Goal: Task Accomplishment & Management: Use online tool/utility

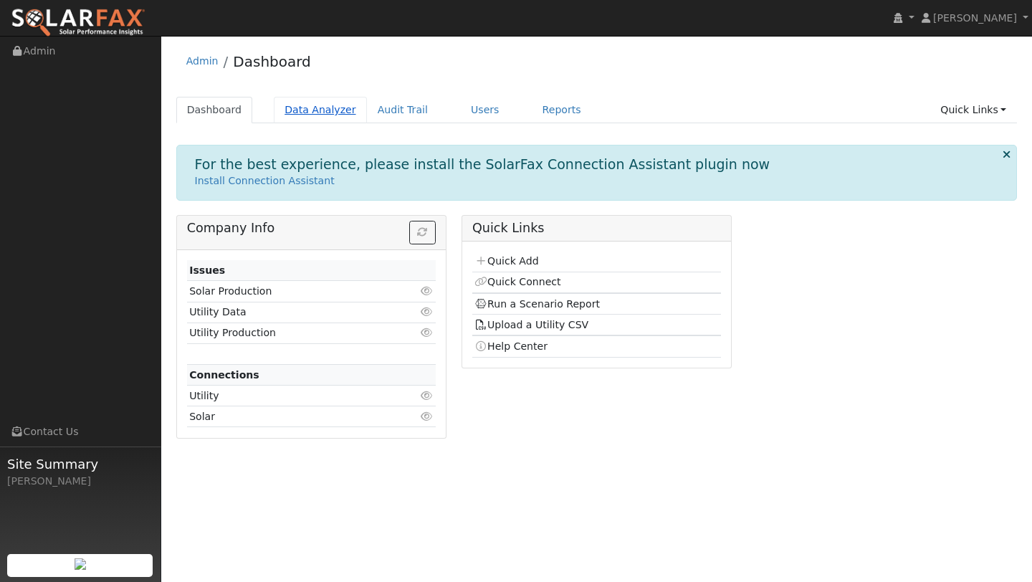
click at [292, 115] on link "Data Analyzer" at bounding box center [320, 110] width 93 height 27
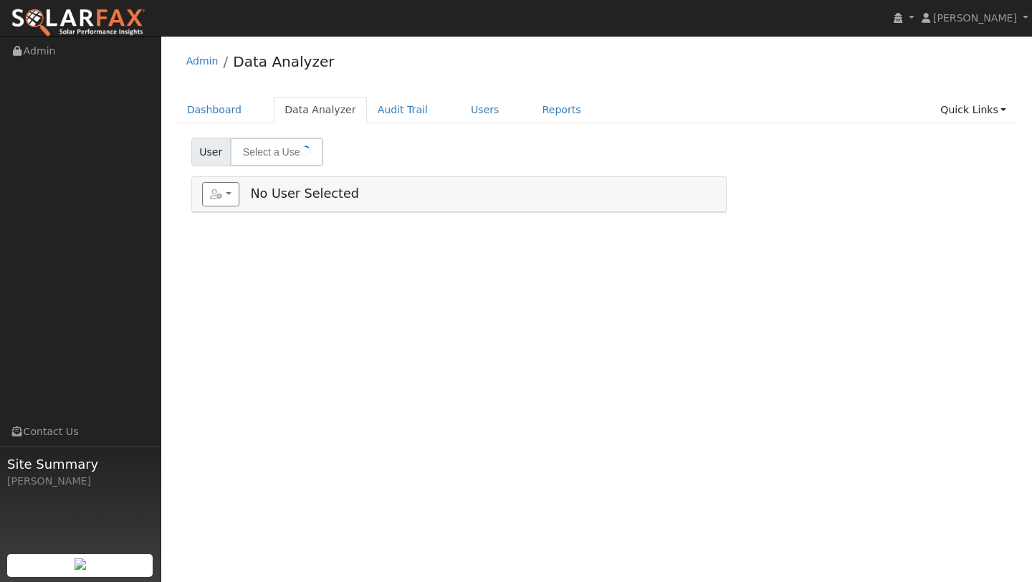
type input "Mike Humaydan"
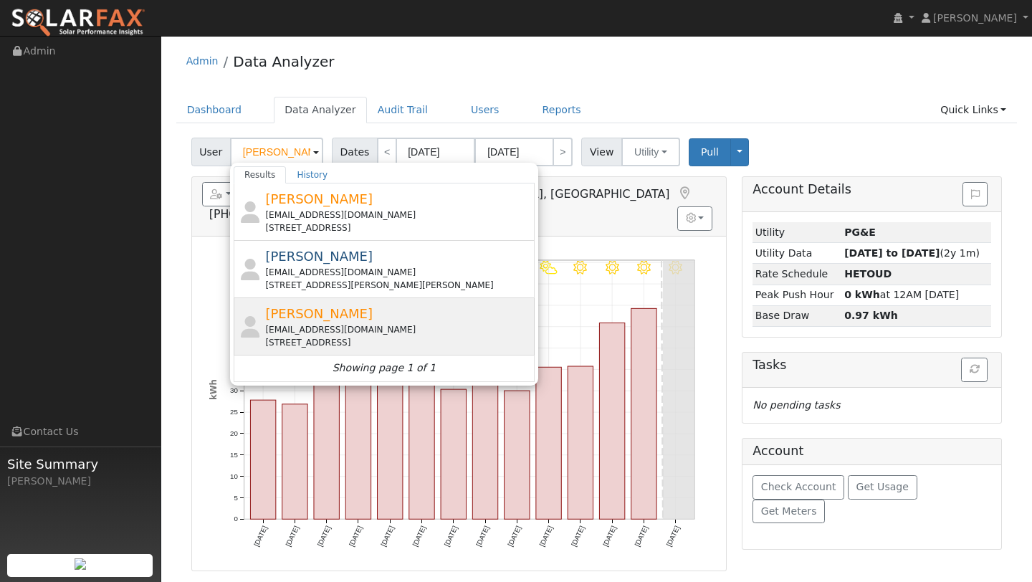
click at [315, 315] on span "Allen Boghossian" at bounding box center [319, 313] width 108 height 15
type input "Allen Boghossian"
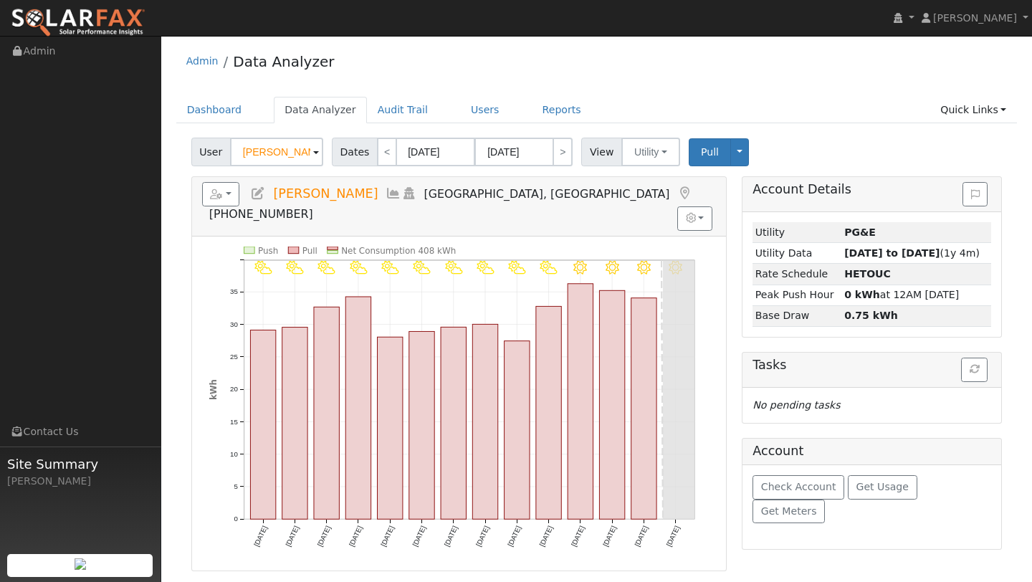
click at [240, 199] on div "Reports Scenario Health Check Energy Audit Account Timeline User Audit Trail In…" at bounding box center [223, 193] width 42 height 14
click at [237, 196] on button "button" at bounding box center [221, 194] width 38 height 24
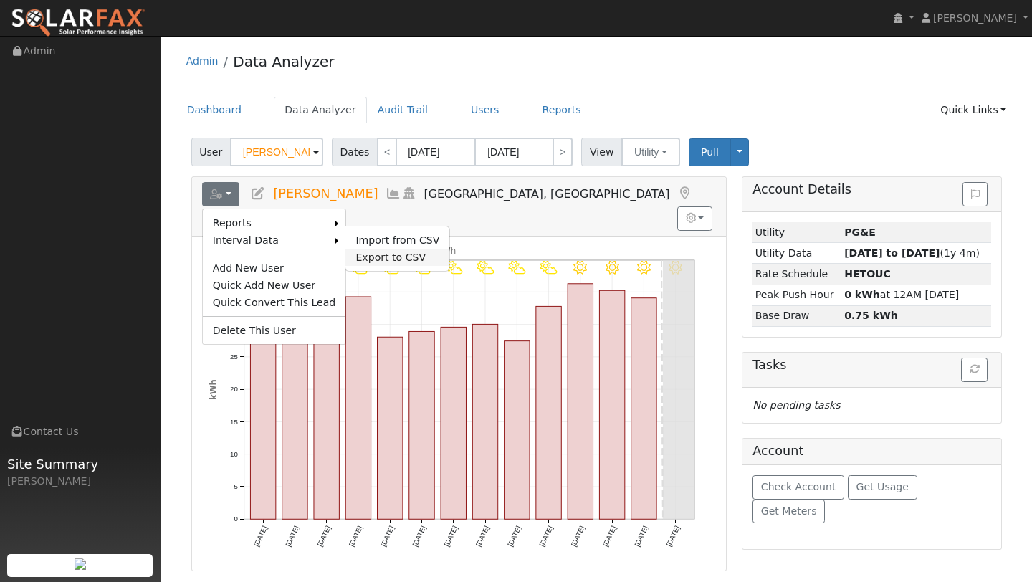
click at [361, 257] on link "Export to CSV" at bounding box center [397, 257] width 104 height 17
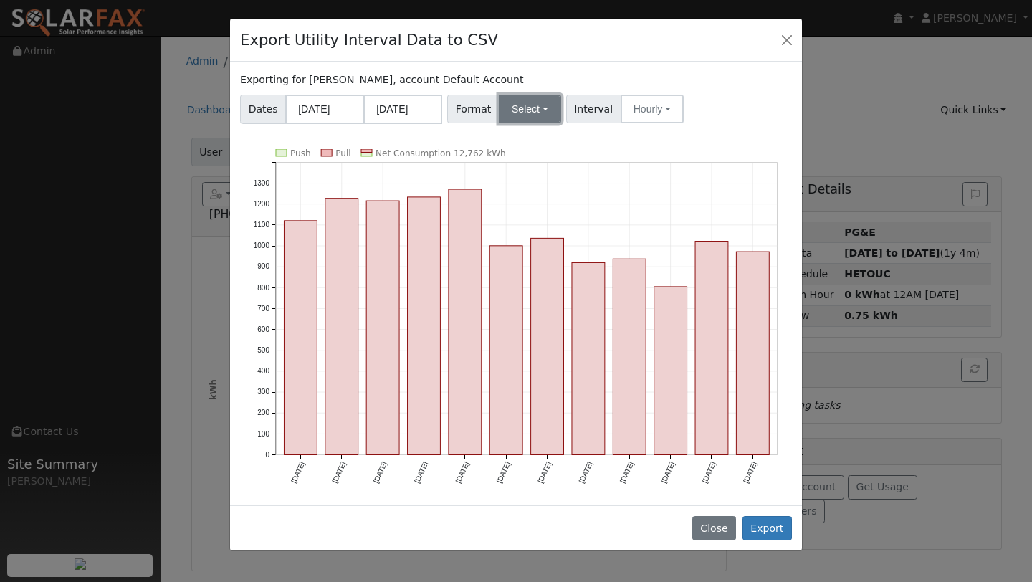
click at [513, 110] on button "Select" at bounding box center [530, 109] width 62 height 29
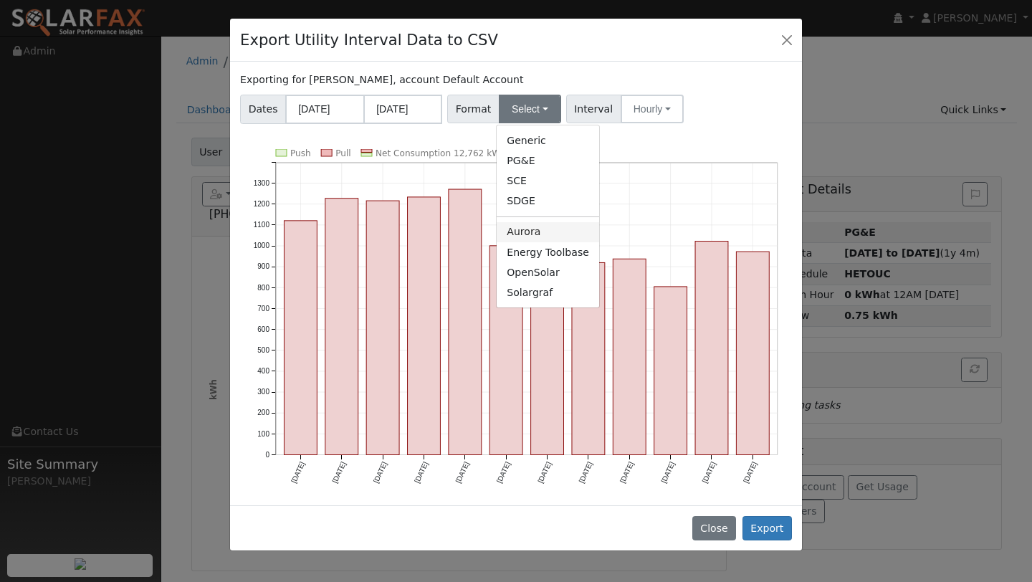
click at [516, 227] on link "Aurora" at bounding box center [548, 232] width 102 height 20
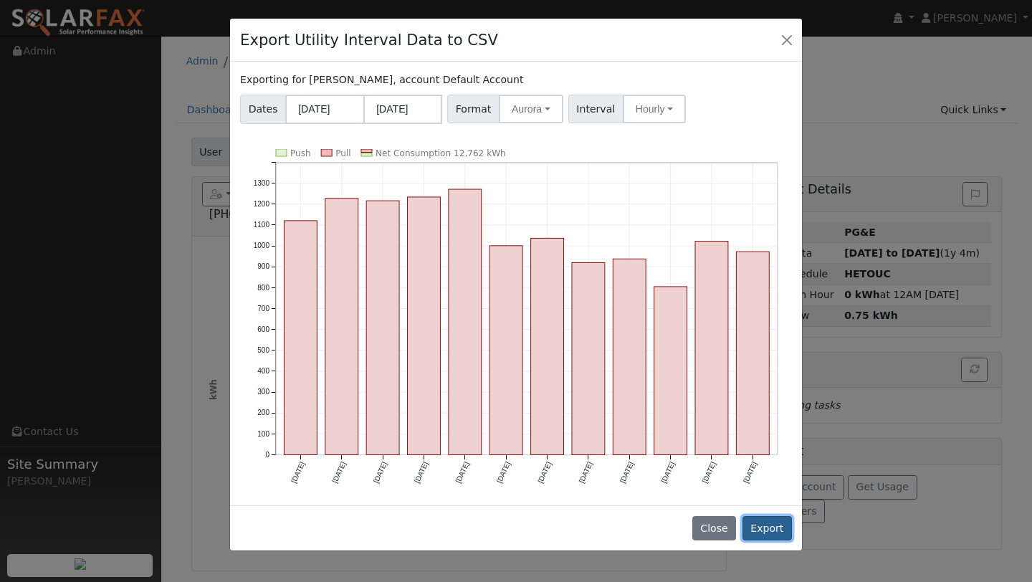
click at [753, 517] on button "Export" at bounding box center [767, 528] width 49 height 24
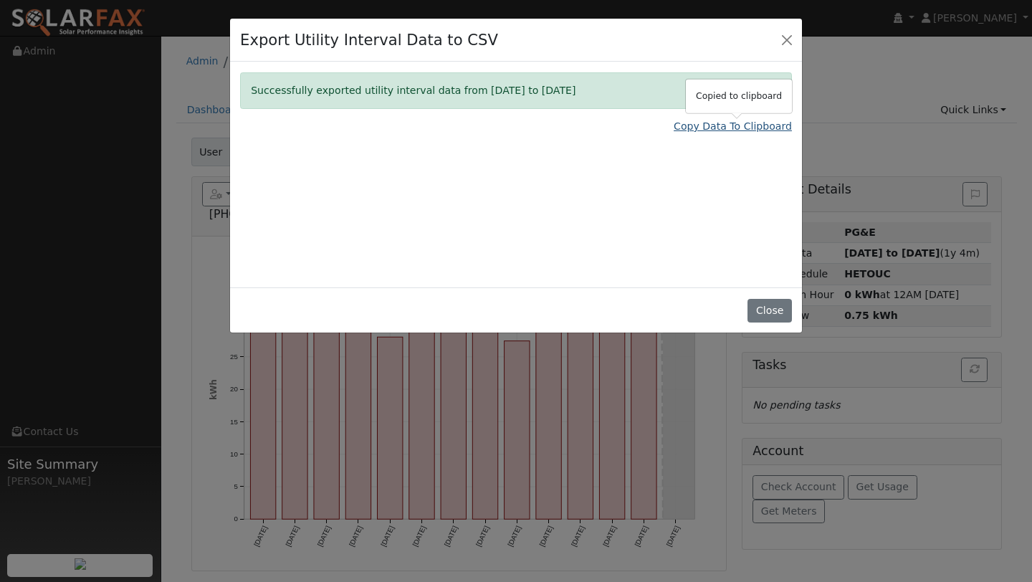
click at [733, 122] on link "Copy Data To Clipboard" at bounding box center [733, 126] width 118 height 15
click at [778, 299] on button "Close" at bounding box center [770, 311] width 44 height 24
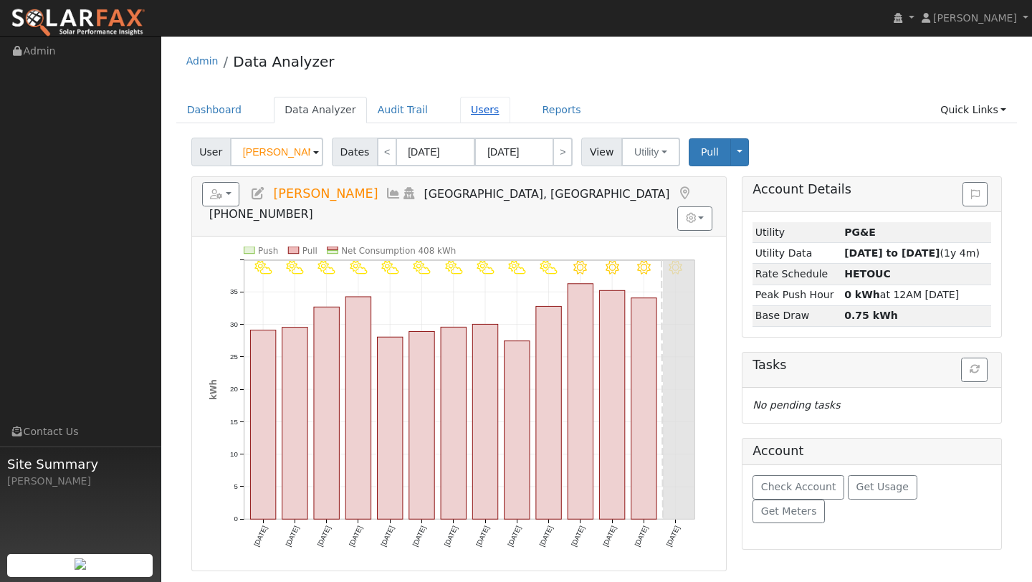
click at [484, 115] on link "Users" at bounding box center [485, 110] width 50 height 27
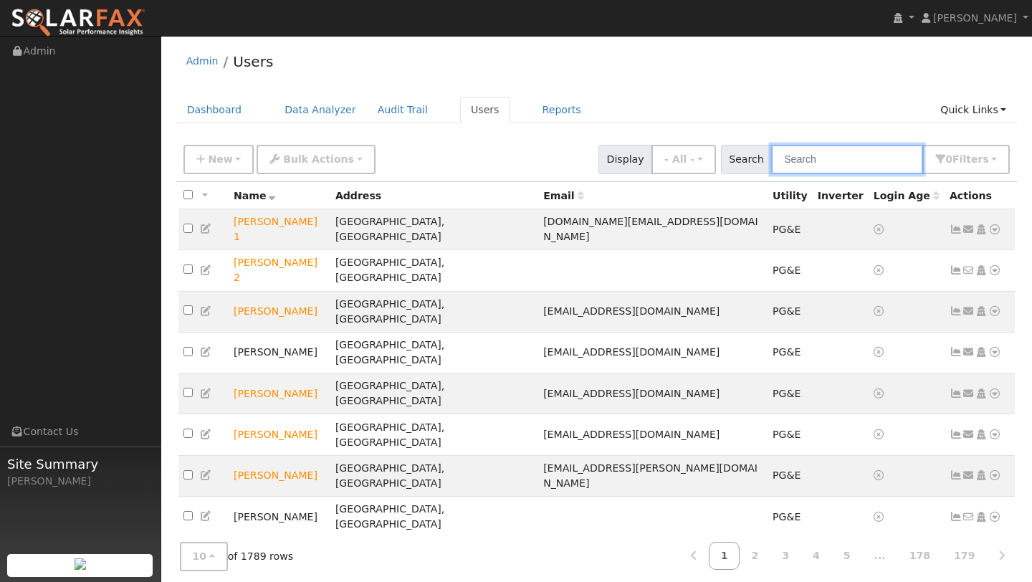
click at [822, 169] on input "text" at bounding box center [847, 159] width 152 height 29
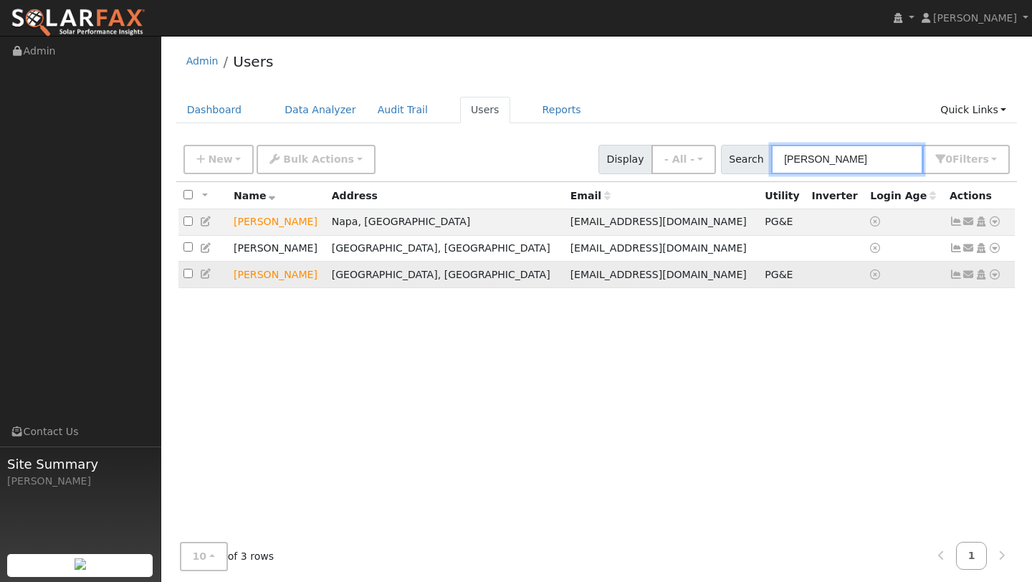
type input "allen"
click at [993, 277] on icon at bounding box center [994, 274] width 13 height 10
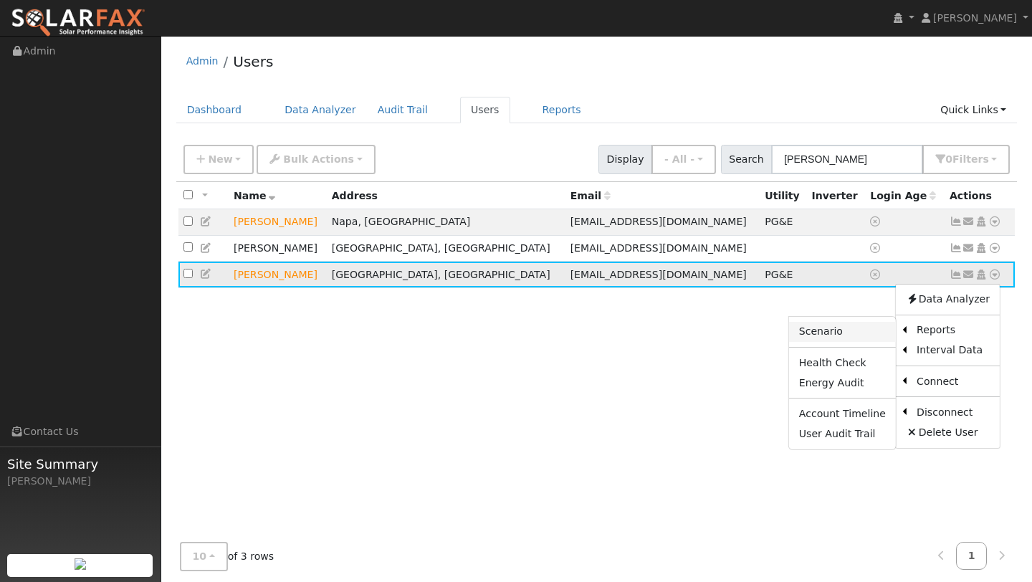
click at [869, 330] on link "Scenario" at bounding box center [842, 332] width 107 height 20
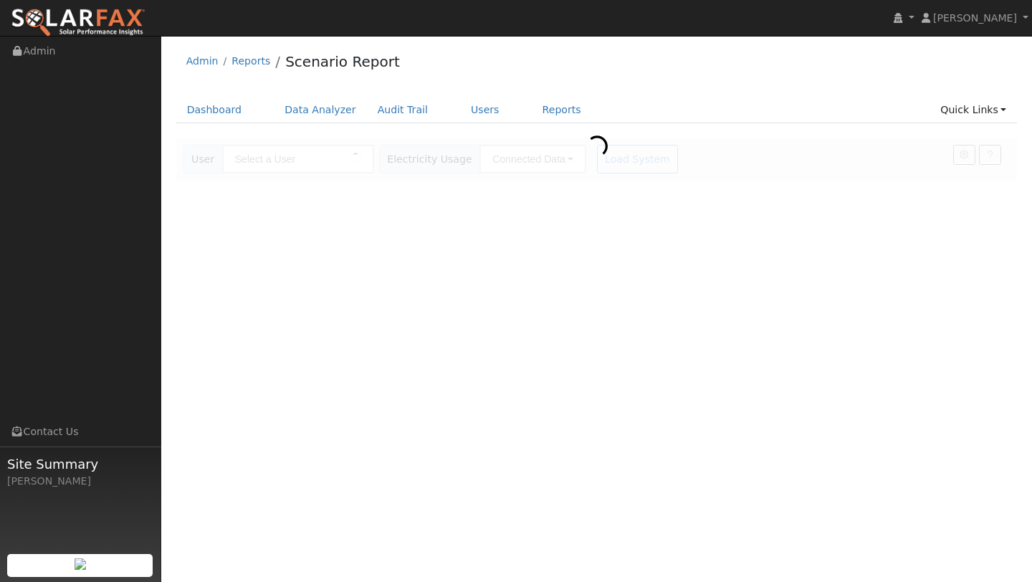
type input "[PERSON_NAME]"
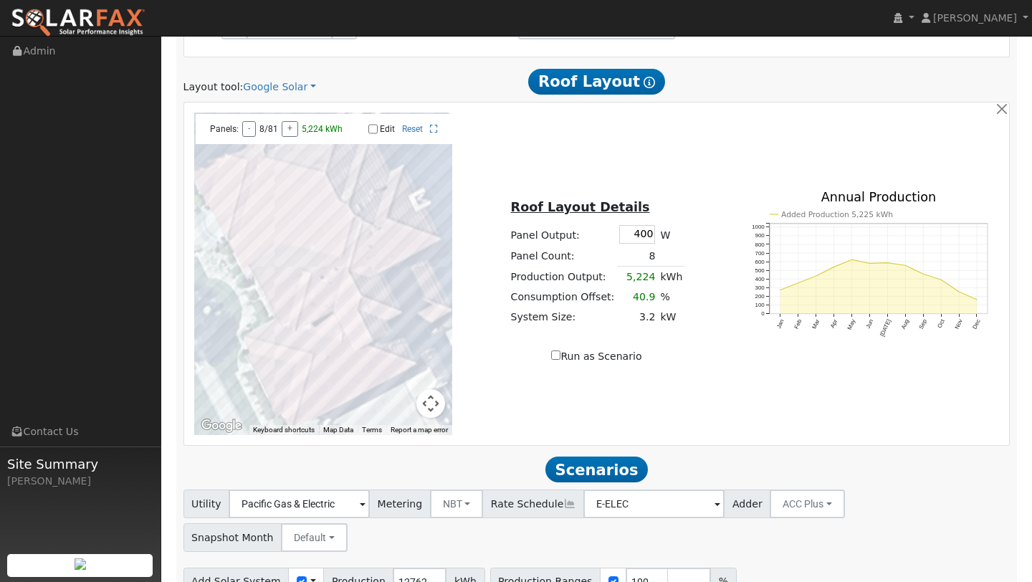
scroll to position [760, 0]
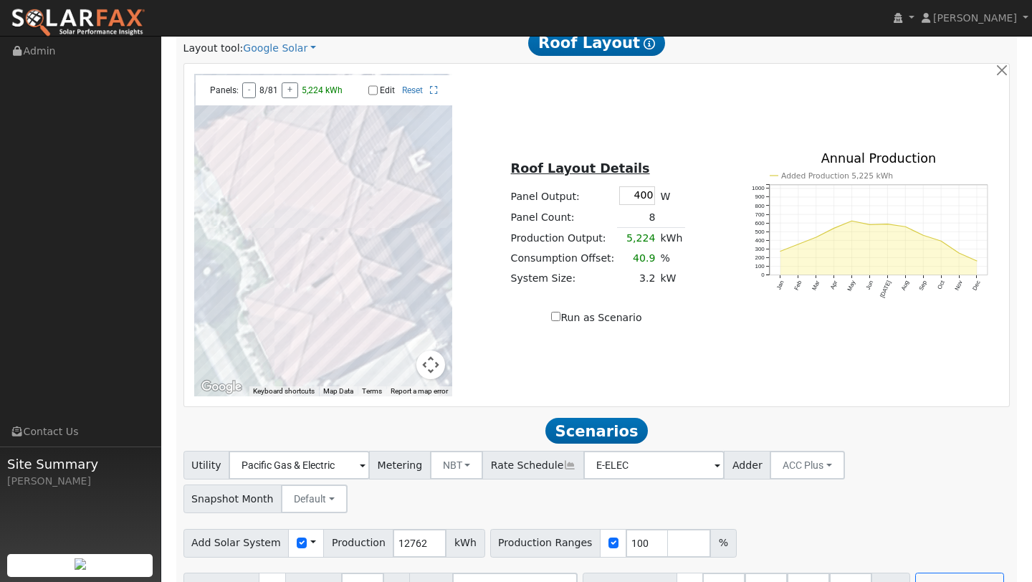
click at [434, 351] on button "Map camera controls" at bounding box center [430, 364] width 29 height 29
click at [404, 358] on button "Zoom out" at bounding box center [395, 364] width 29 height 29
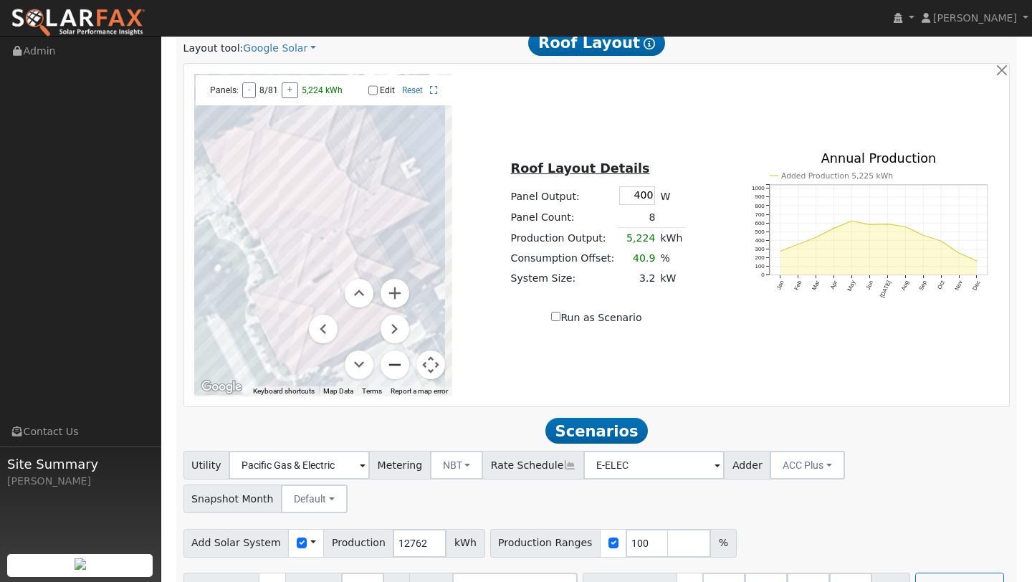
click at [404, 358] on button "Zoom out" at bounding box center [395, 364] width 29 height 29
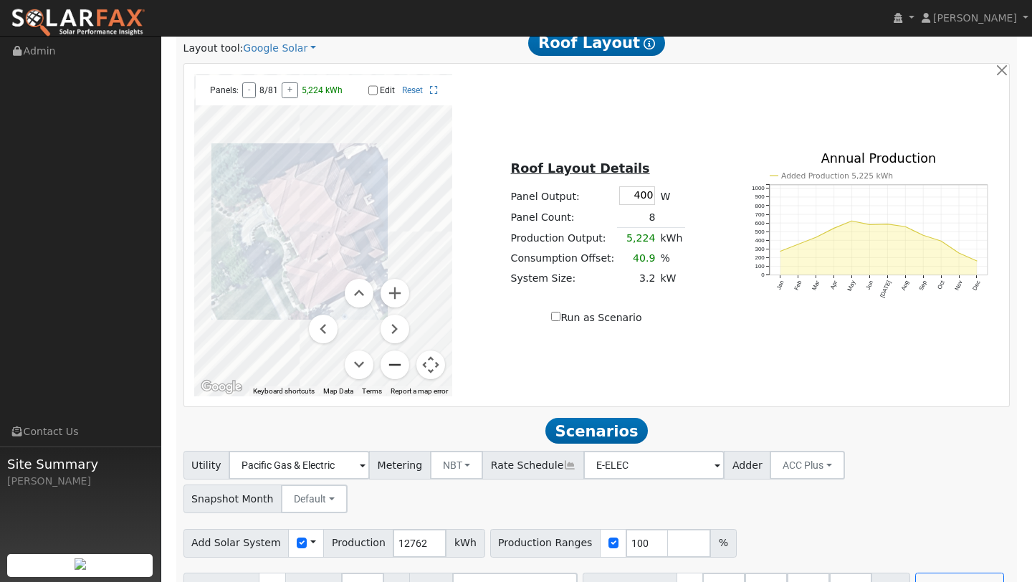
click at [404, 358] on button "Zoom out" at bounding box center [395, 364] width 29 height 29
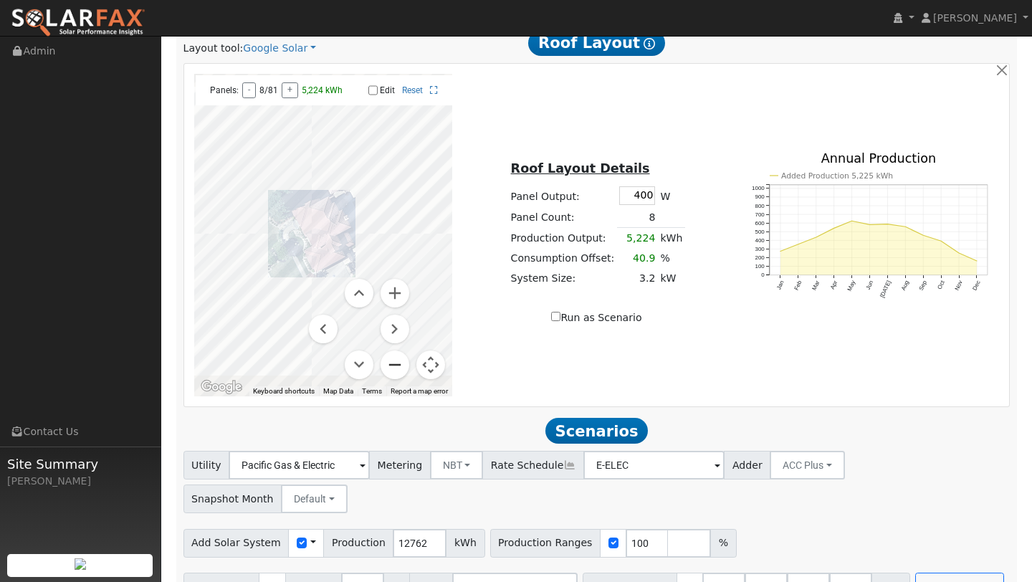
click at [404, 358] on button "Zoom out" at bounding box center [395, 364] width 29 height 29
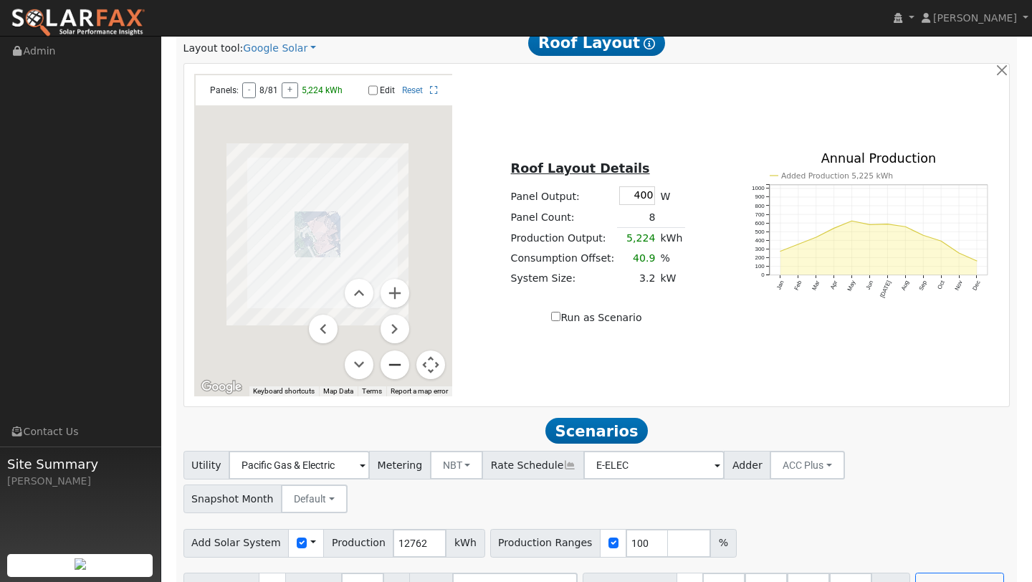
click at [404, 358] on button "Zoom out" at bounding box center [395, 364] width 29 height 29
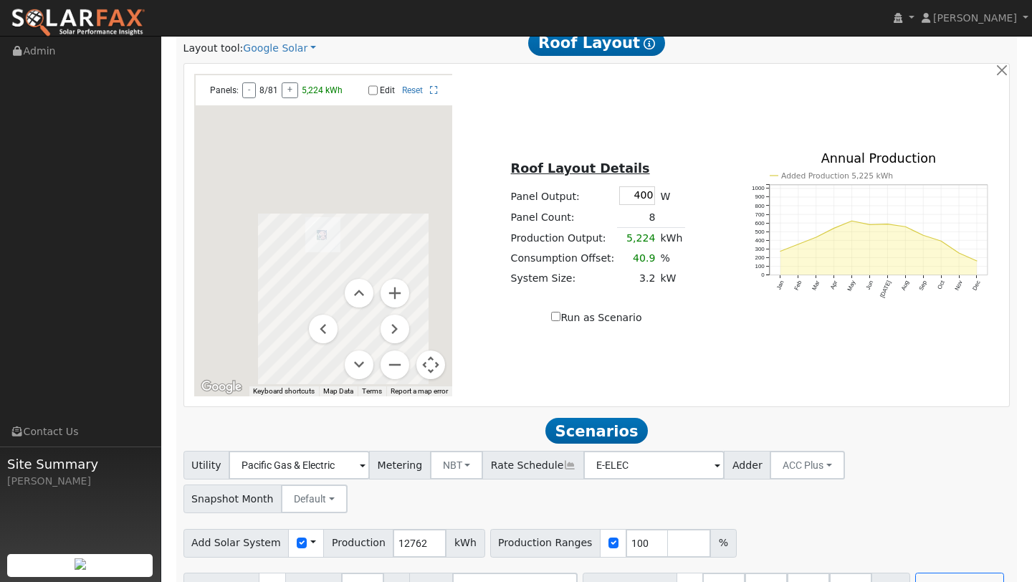
click at [435, 361] on button "Map camera controls" at bounding box center [430, 364] width 29 height 29
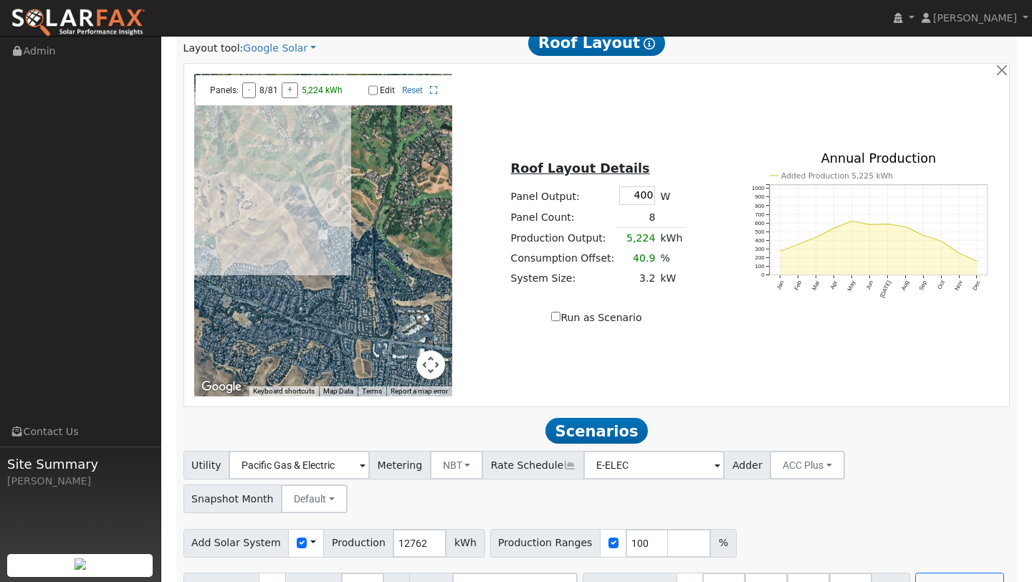
scroll to position [0, 0]
